Goal: Transaction & Acquisition: Purchase product/service

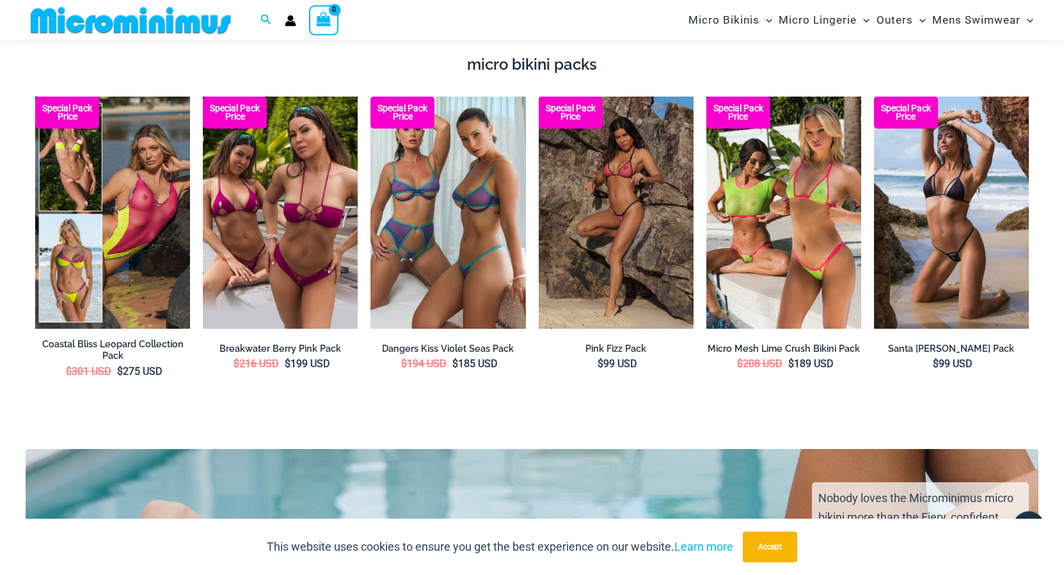
scroll to position [2209, 0]
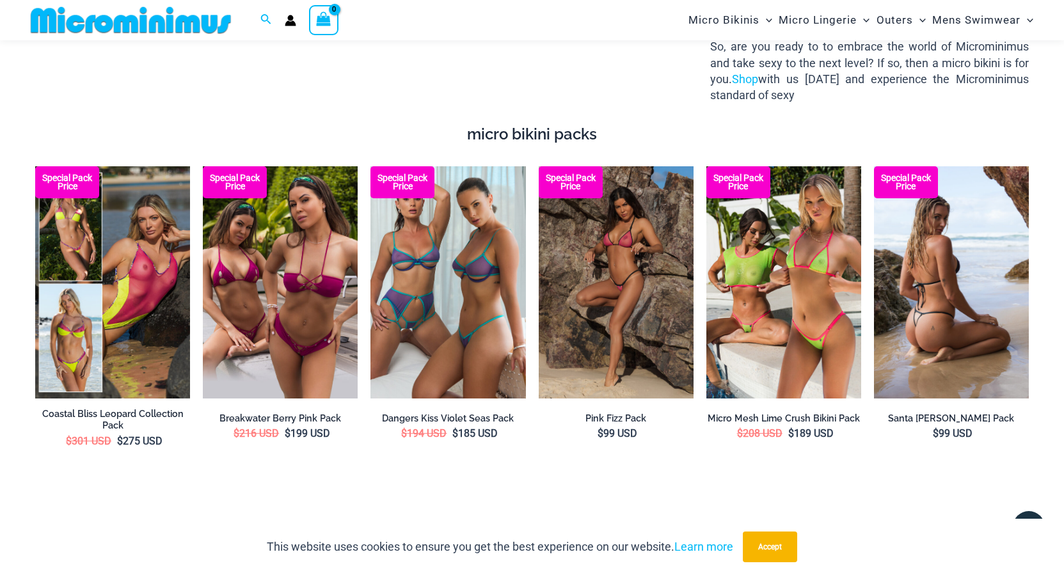
click at [907, 264] on img at bounding box center [951, 282] width 155 height 232
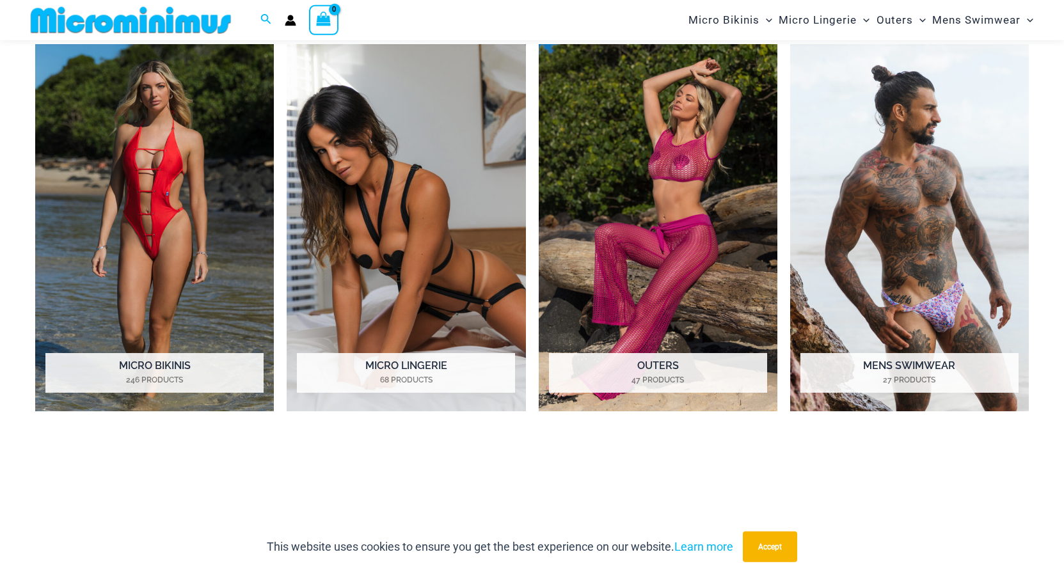
scroll to position [904, 0]
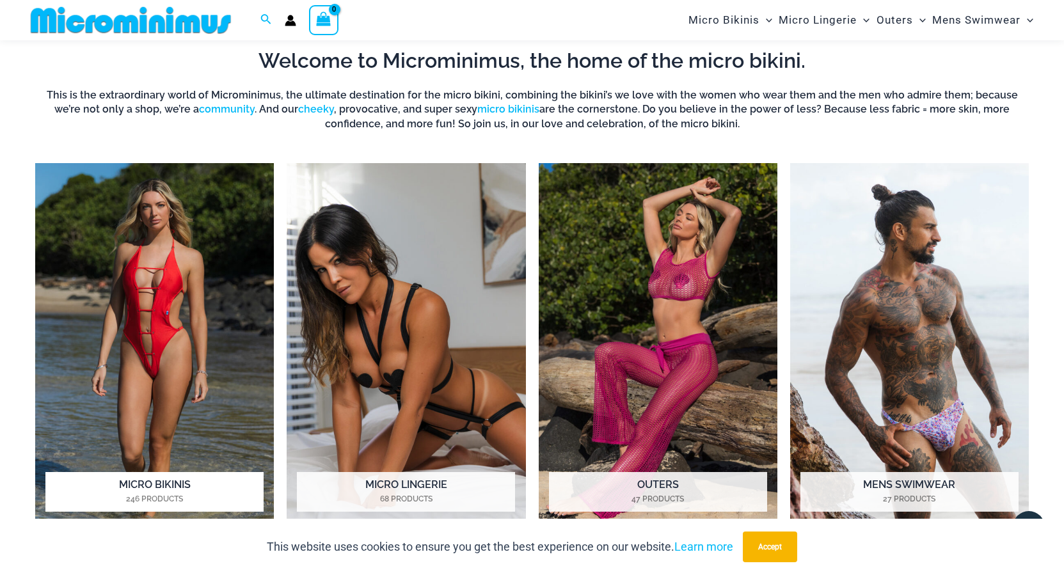
click at [163, 256] on img "Visit product category Micro Bikinis" at bounding box center [154, 346] width 239 height 367
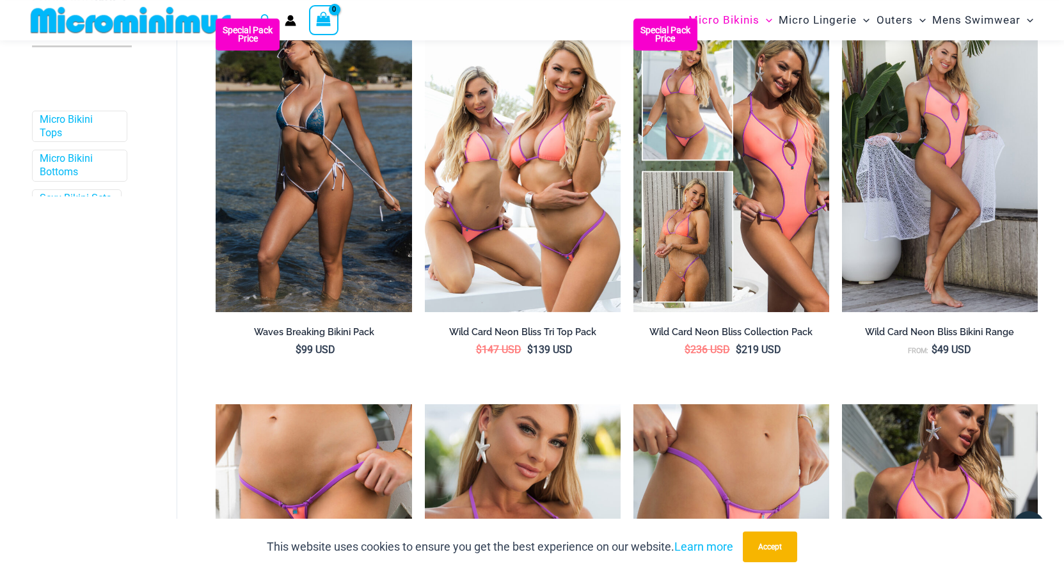
scroll to position [380, 0]
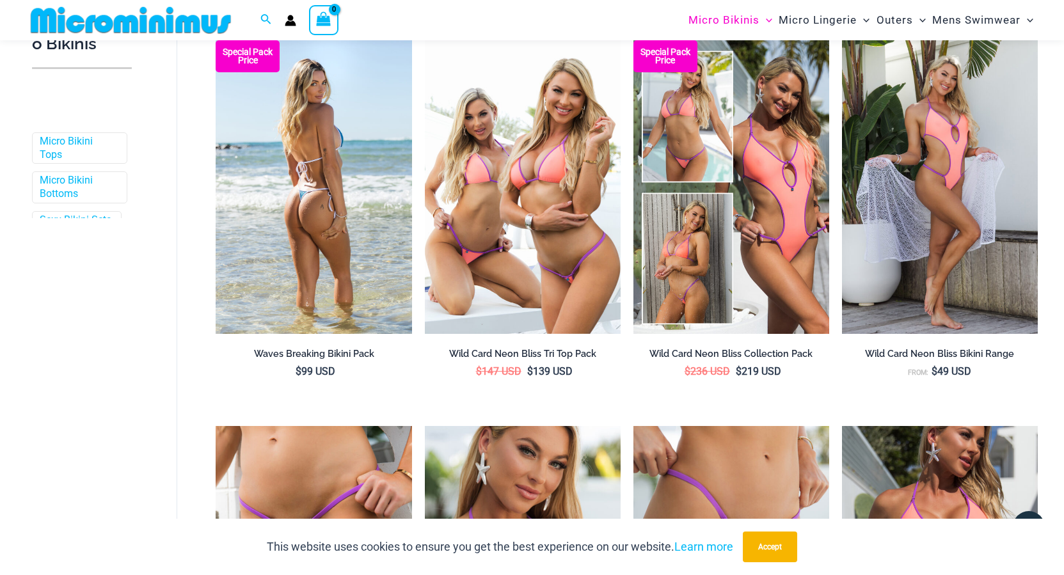
click at [231, 220] on img at bounding box center [314, 187] width 196 height 294
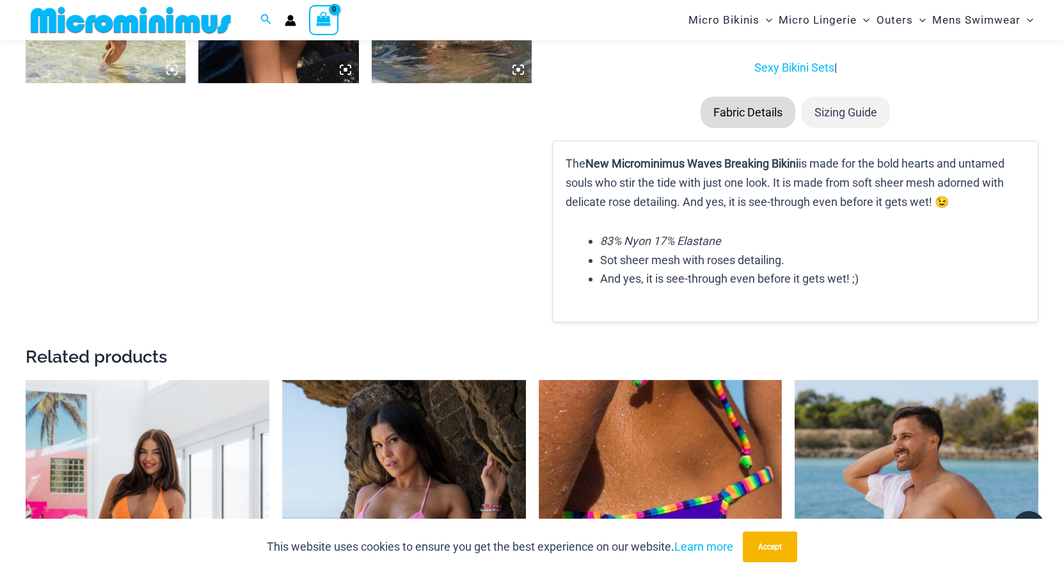
scroll to position [1555, 0]
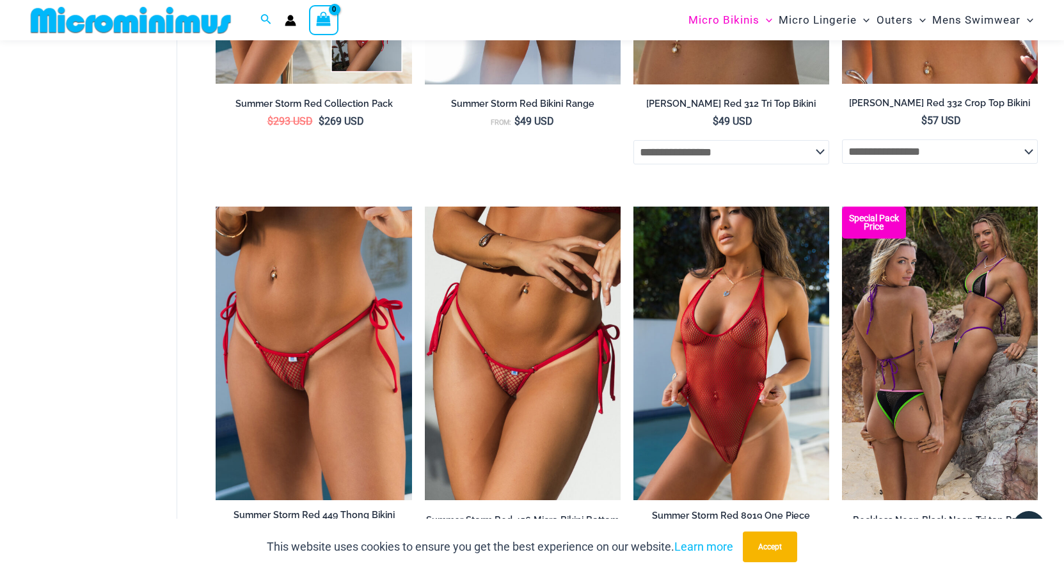
scroll to position [3317, 0]
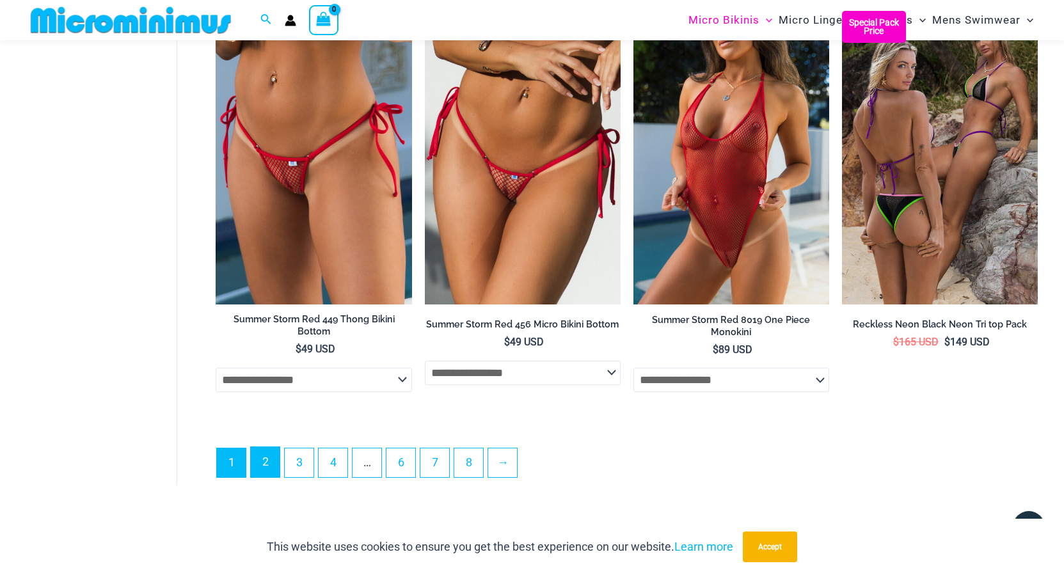
click at [262, 472] on link "2" at bounding box center [265, 462] width 29 height 30
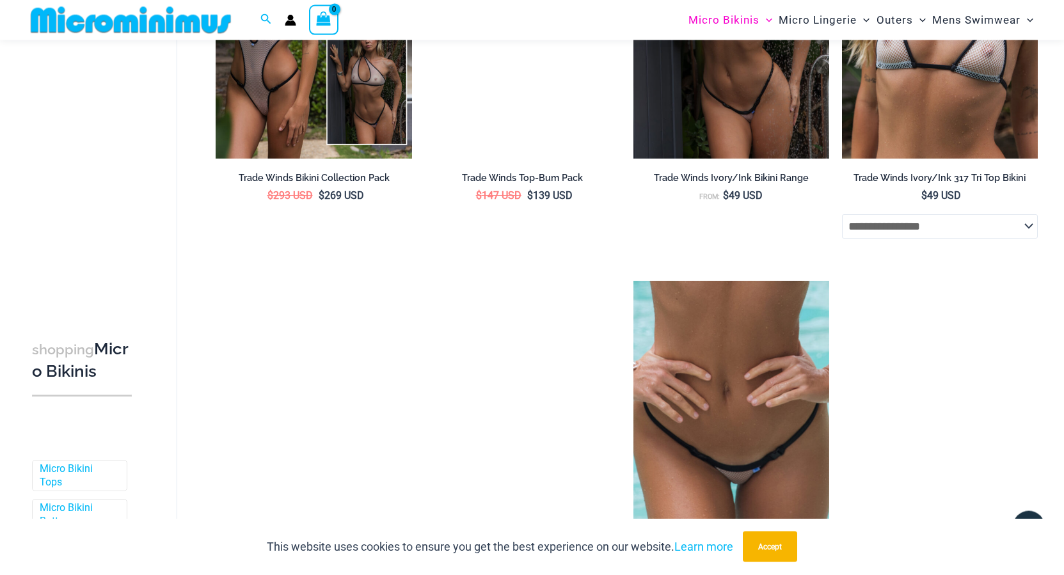
scroll to position [2144, 0]
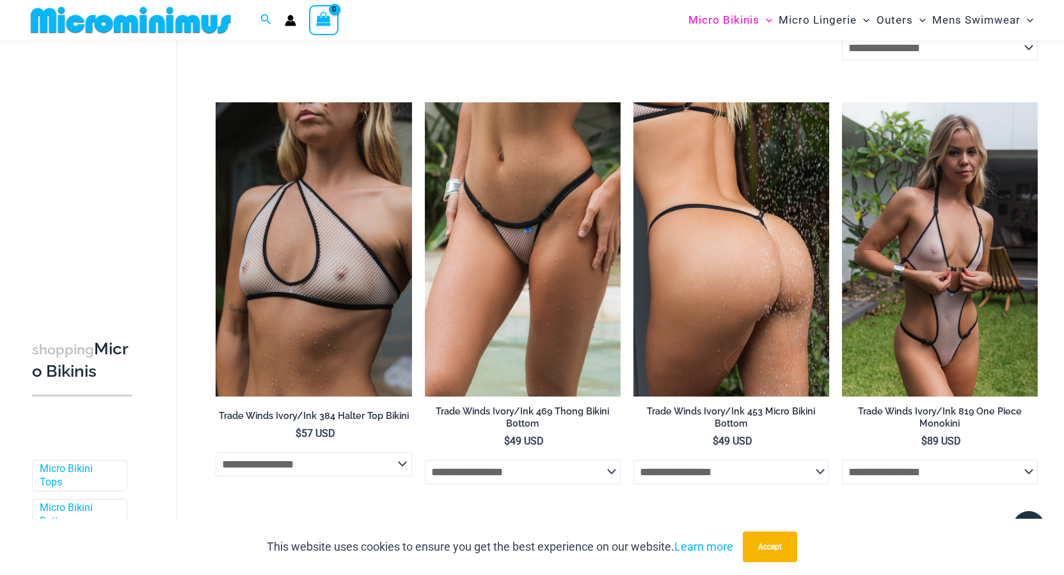
click at [685, 277] on img at bounding box center [731, 249] width 196 height 294
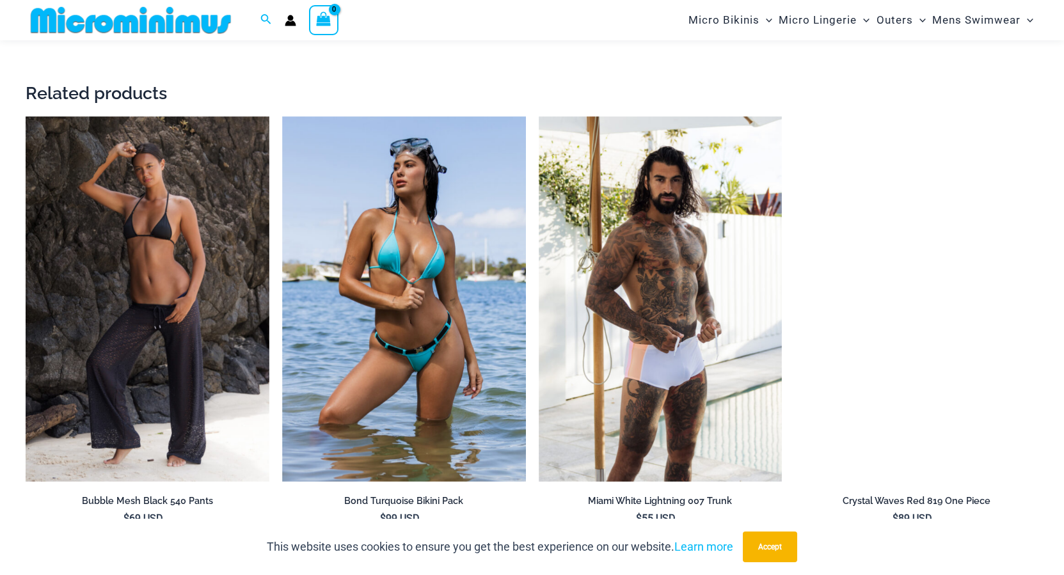
scroll to position [2142, 0]
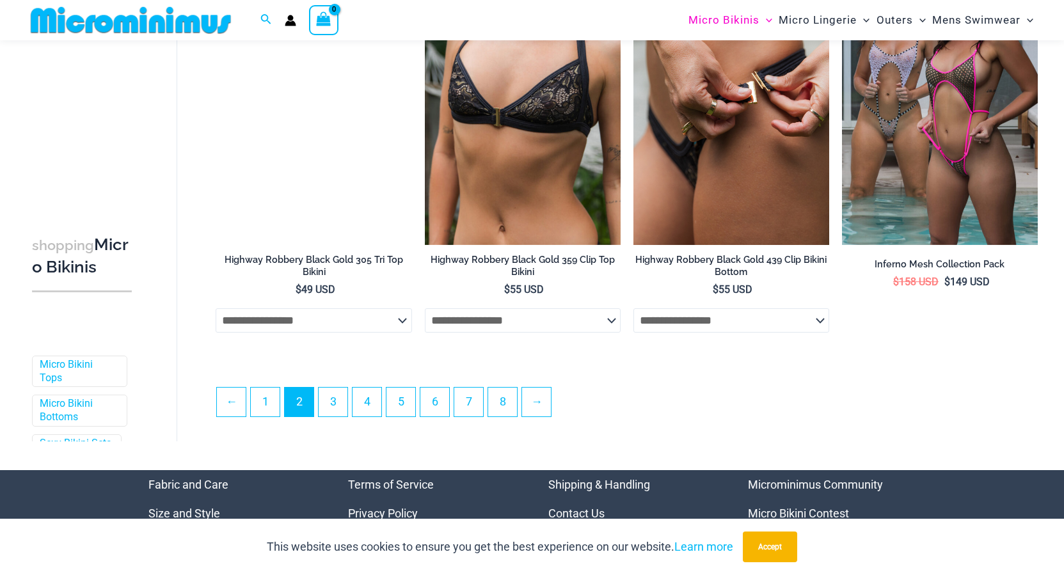
scroll to position [3056, 0]
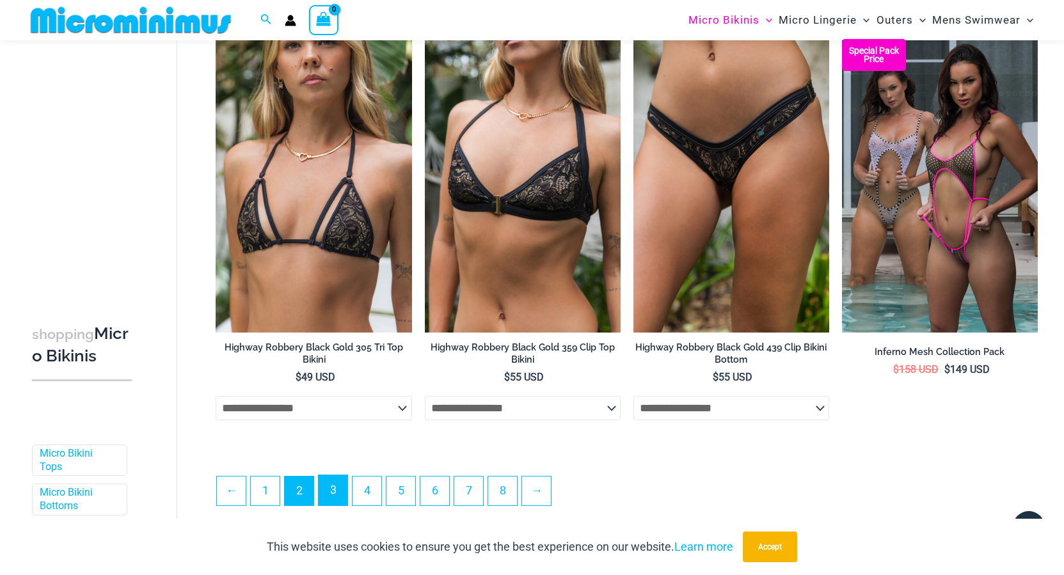
click at [338, 505] on link "3" at bounding box center [333, 490] width 29 height 30
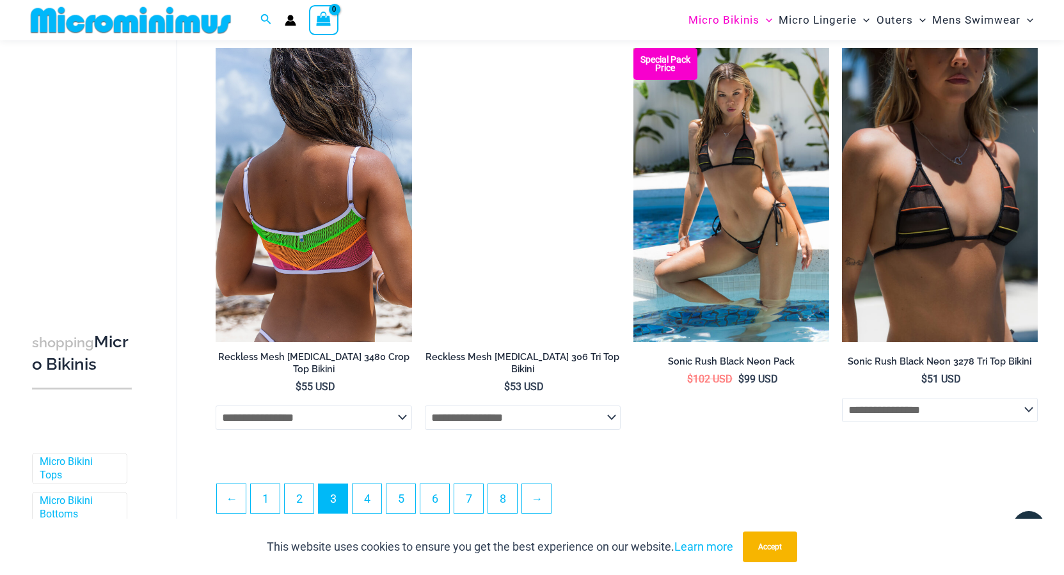
scroll to position [3056, 0]
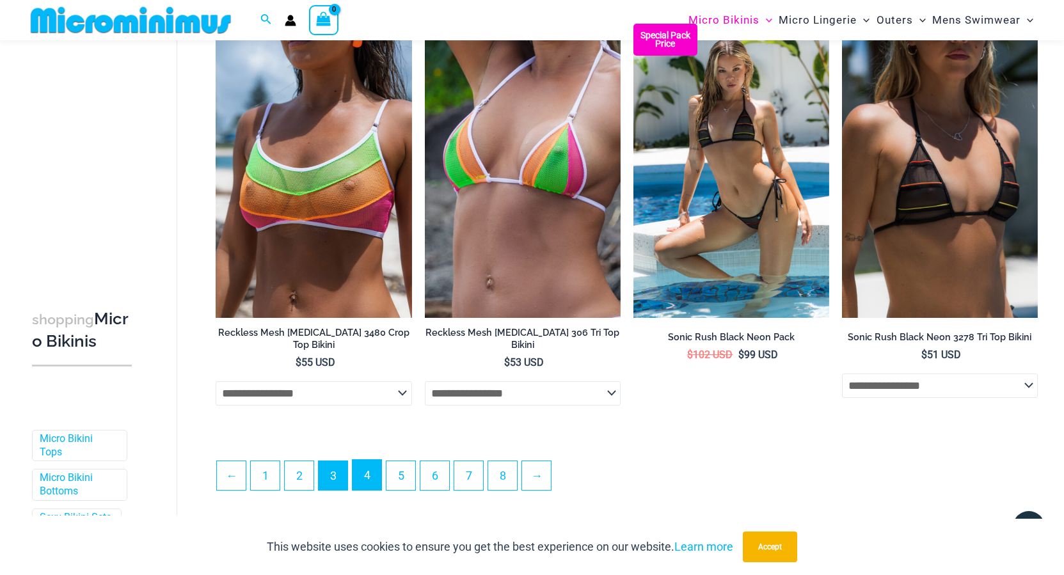
click at [376, 483] on link "4" at bounding box center [367, 475] width 29 height 30
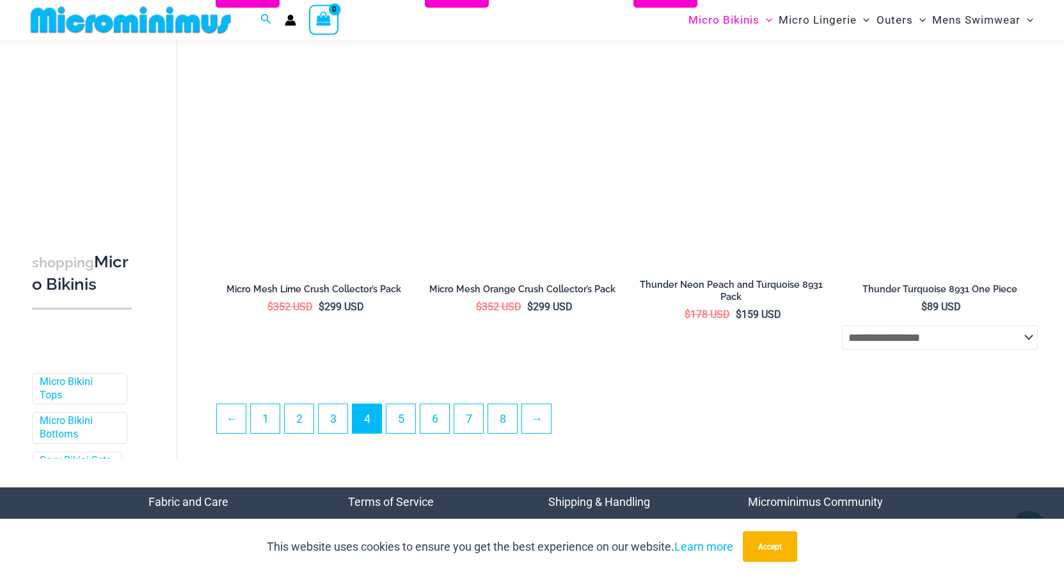
scroll to position [3058, 0]
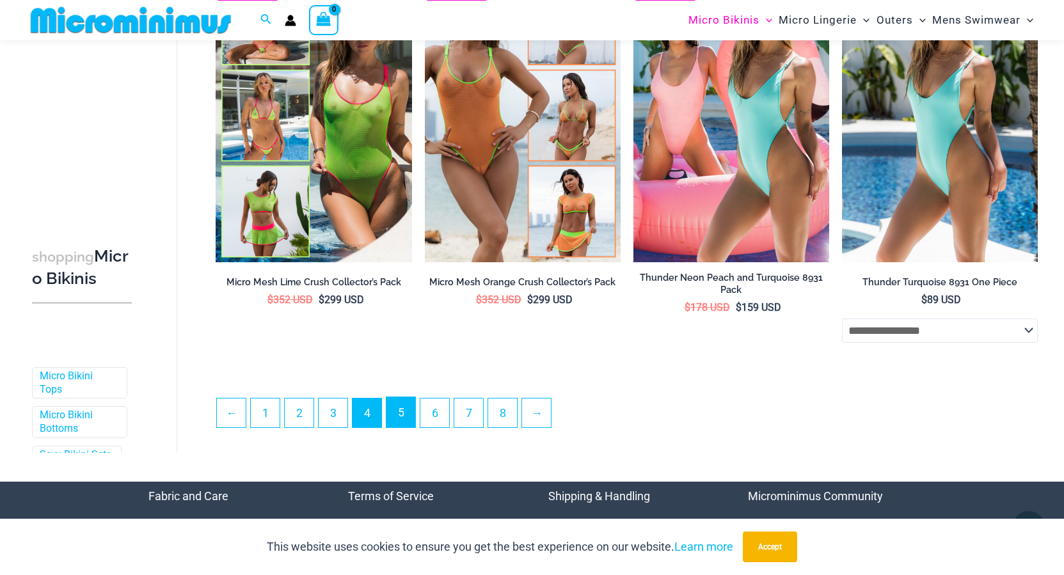
click at [411, 425] on link "5" at bounding box center [400, 412] width 29 height 30
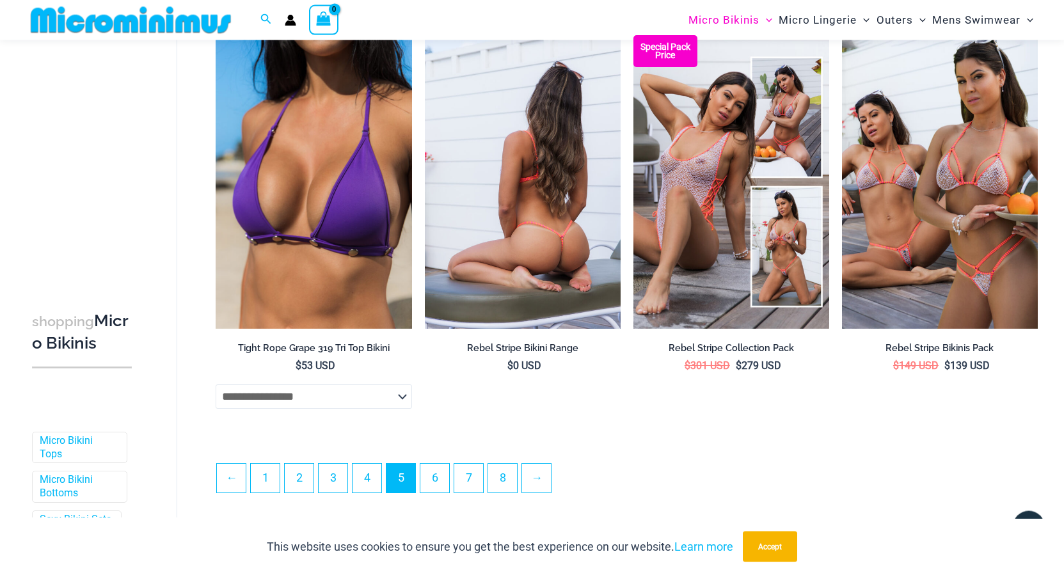
scroll to position [3121, 0]
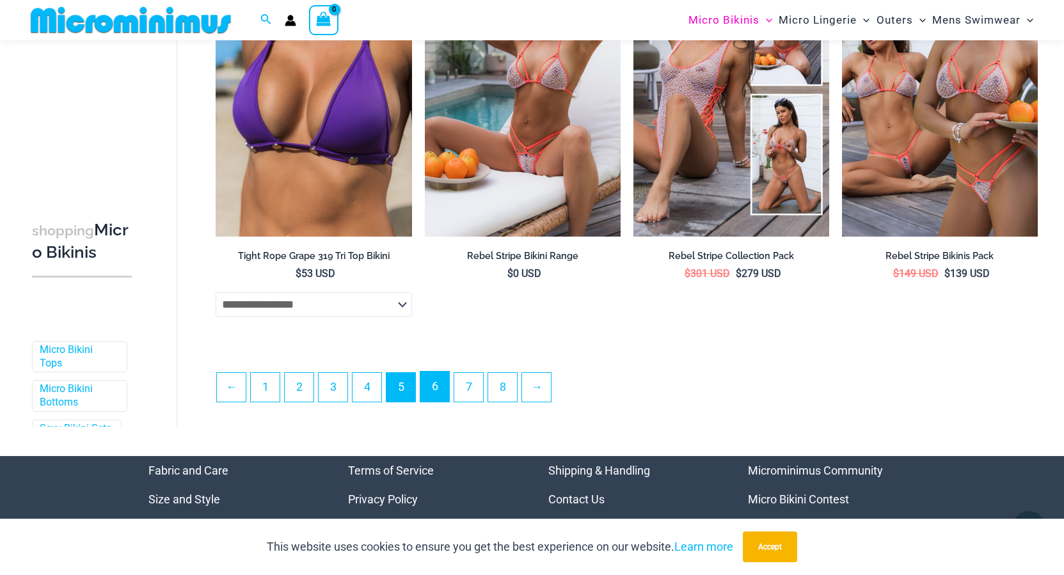
click at [445, 396] on link "6" at bounding box center [434, 387] width 29 height 30
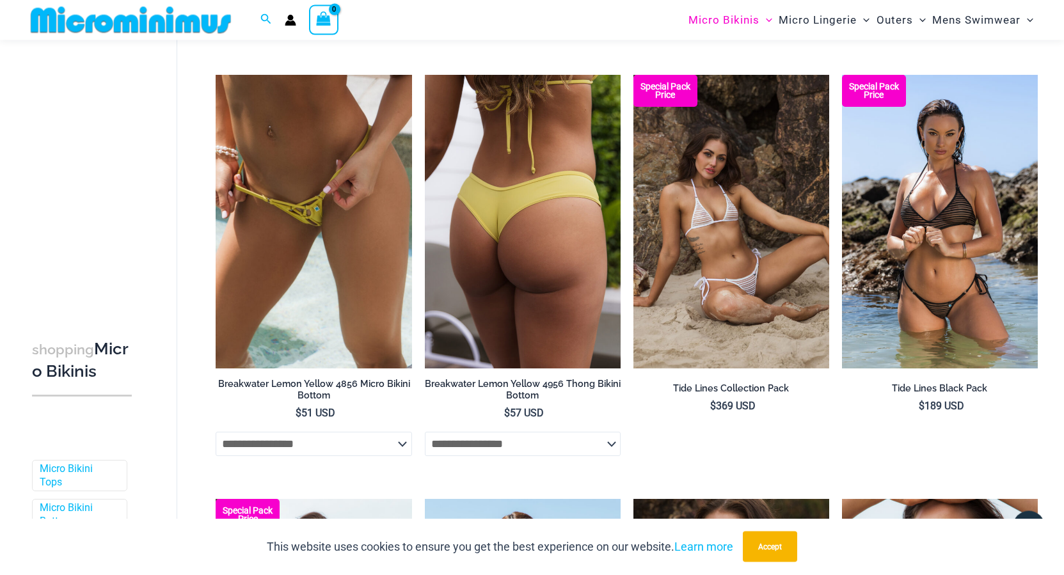
scroll to position [1361, 0]
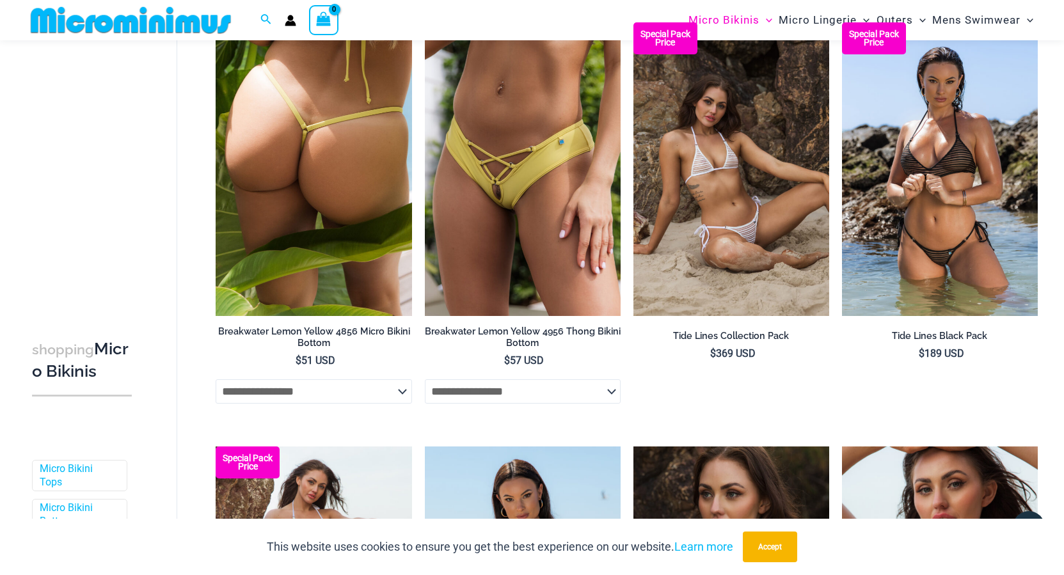
click at [301, 245] on img at bounding box center [314, 169] width 196 height 294
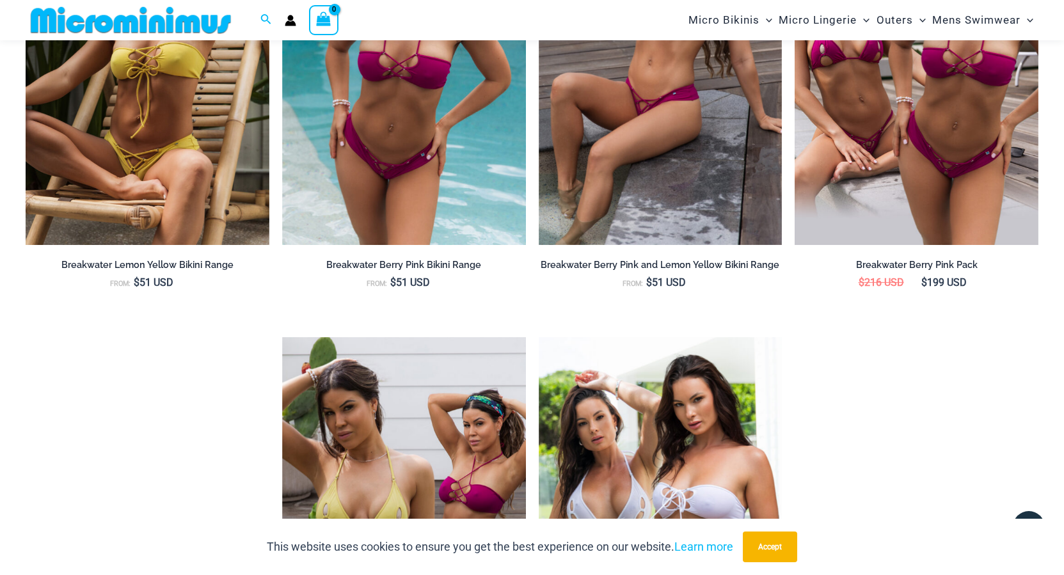
scroll to position [1818, 0]
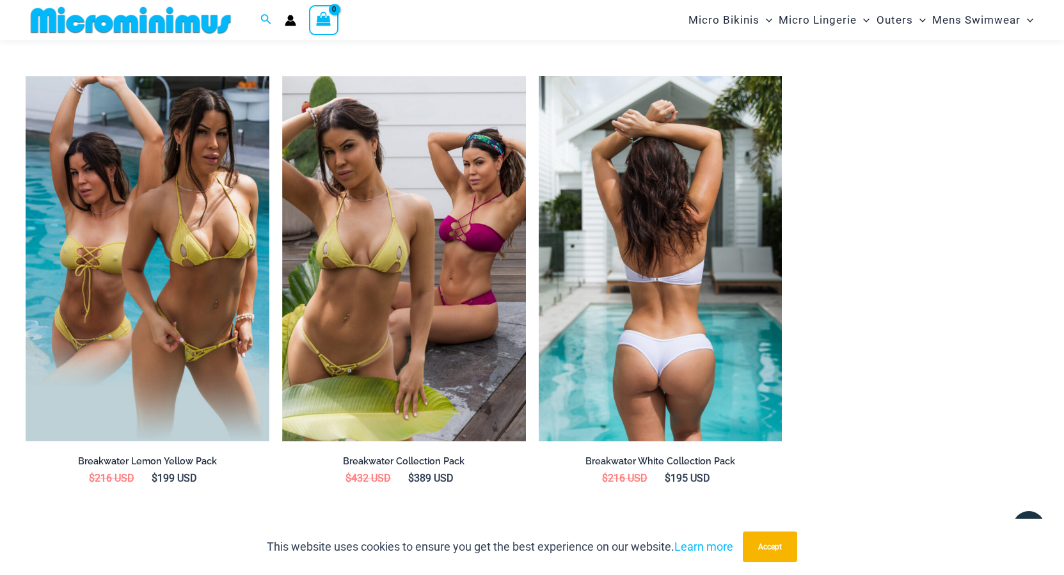
click at [638, 290] on img at bounding box center [661, 258] width 244 height 365
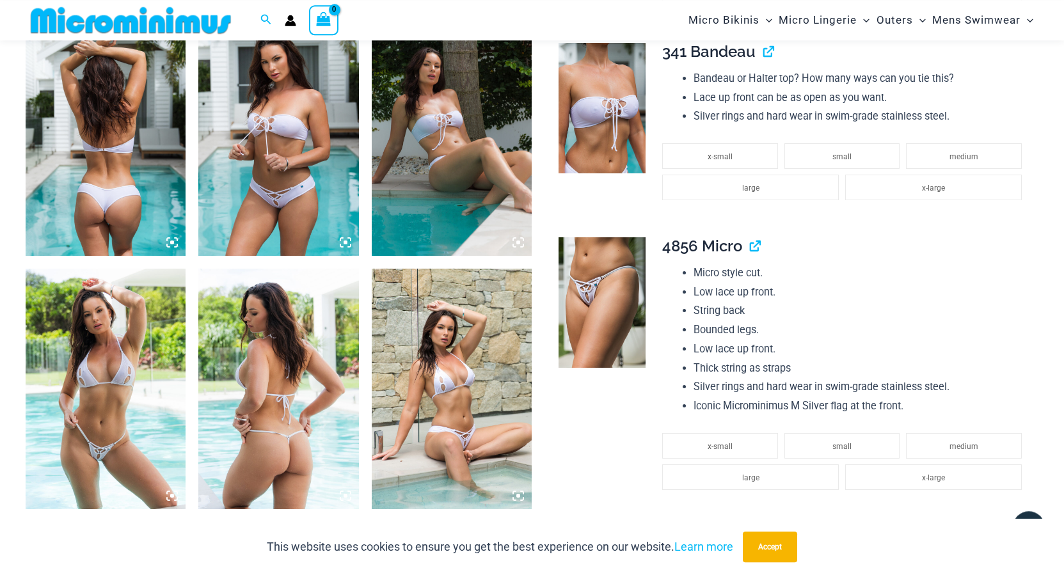
scroll to position [904, 0]
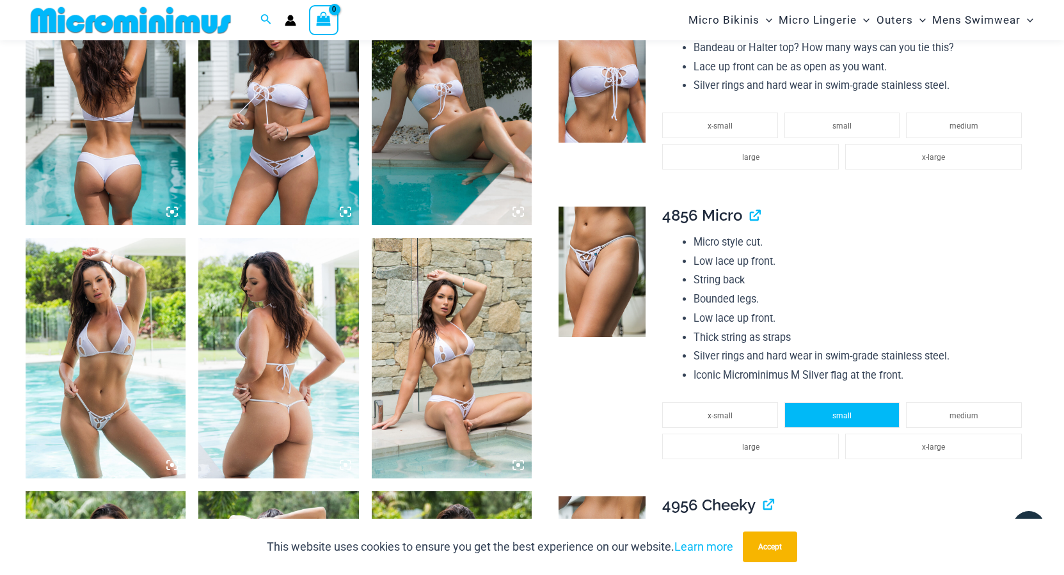
click at [877, 415] on li "small" at bounding box center [842, 415] width 116 height 26
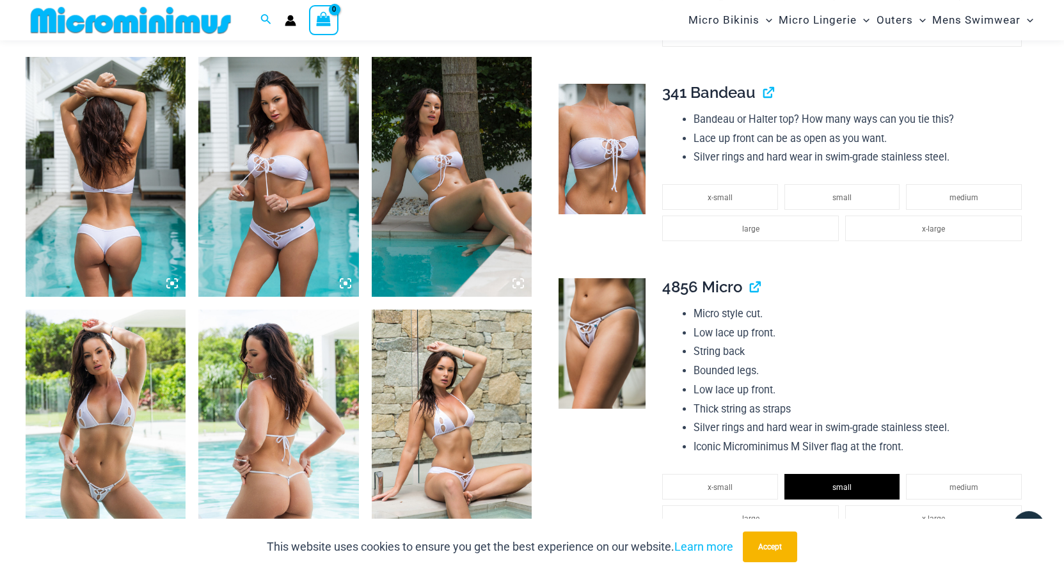
scroll to position [774, 0]
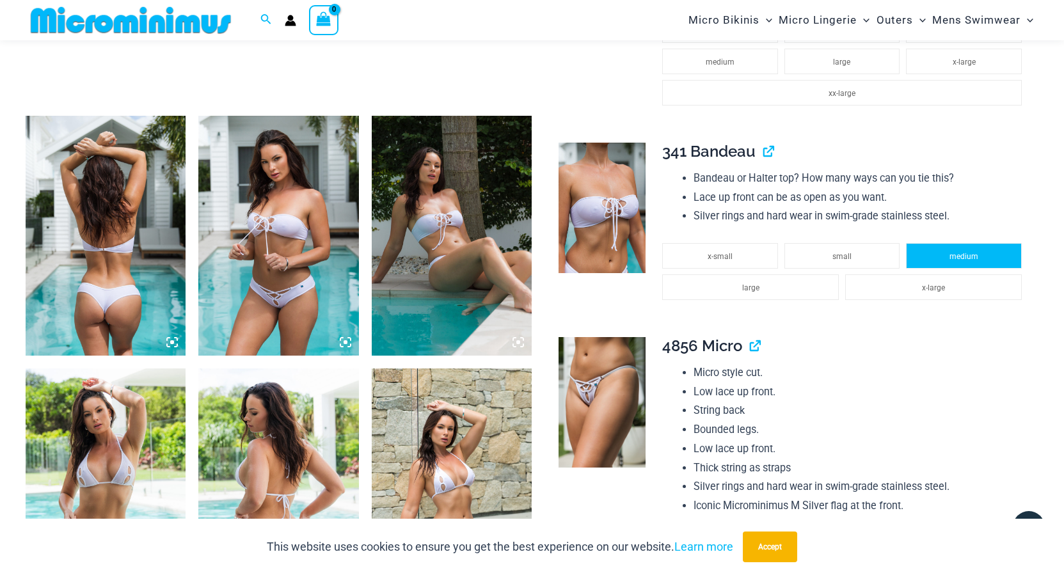
click at [982, 256] on li "medium" at bounding box center [964, 256] width 116 height 26
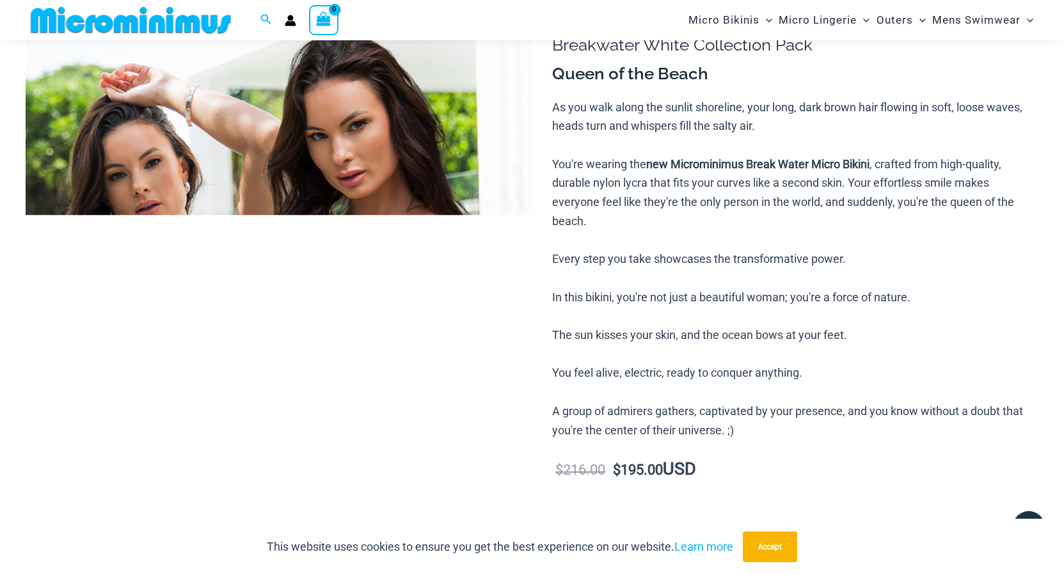
scroll to position [0, 0]
